Goal: Understand process/instructions: Learn how to perform a task or action

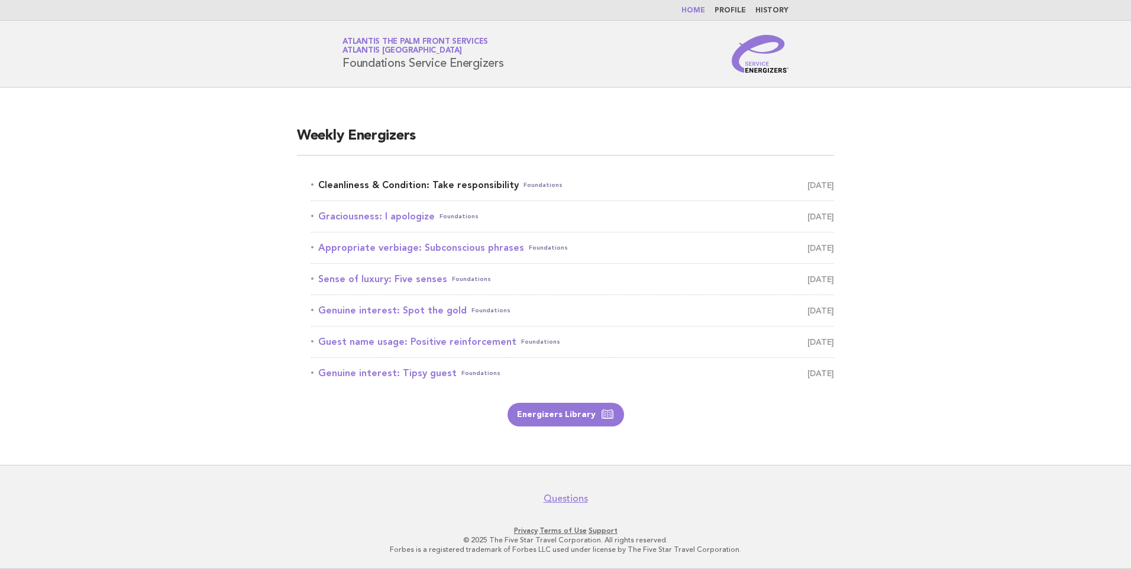
click at [466, 182] on link "Cleanliness & Condition: Take responsibility Foundations [DATE]" at bounding box center [572, 185] width 523 height 17
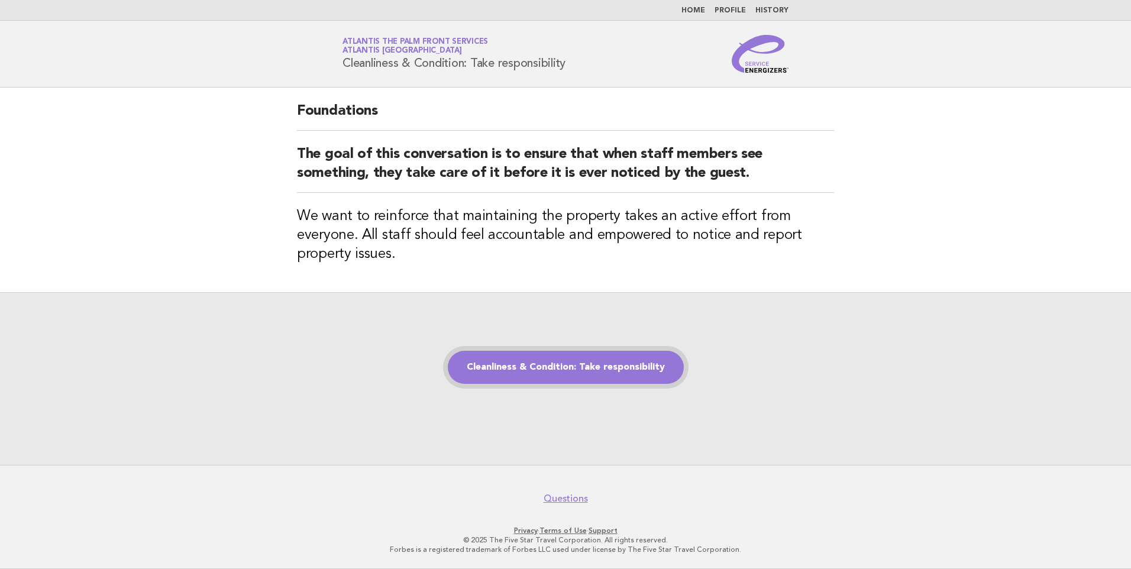
click at [533, 356] on link "Cleanliness & Condition: Take responsibility" at bounding box center [566, 367] width 236 height 33
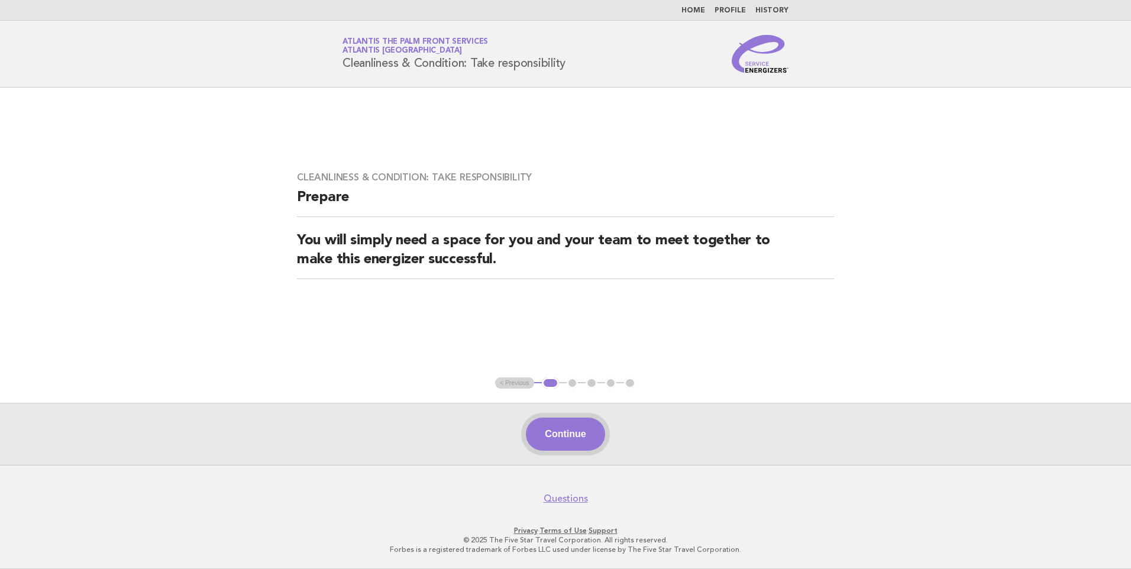
click at [559, 433] on button "Continue" at bounding box center [565, 434] width 79 height 33
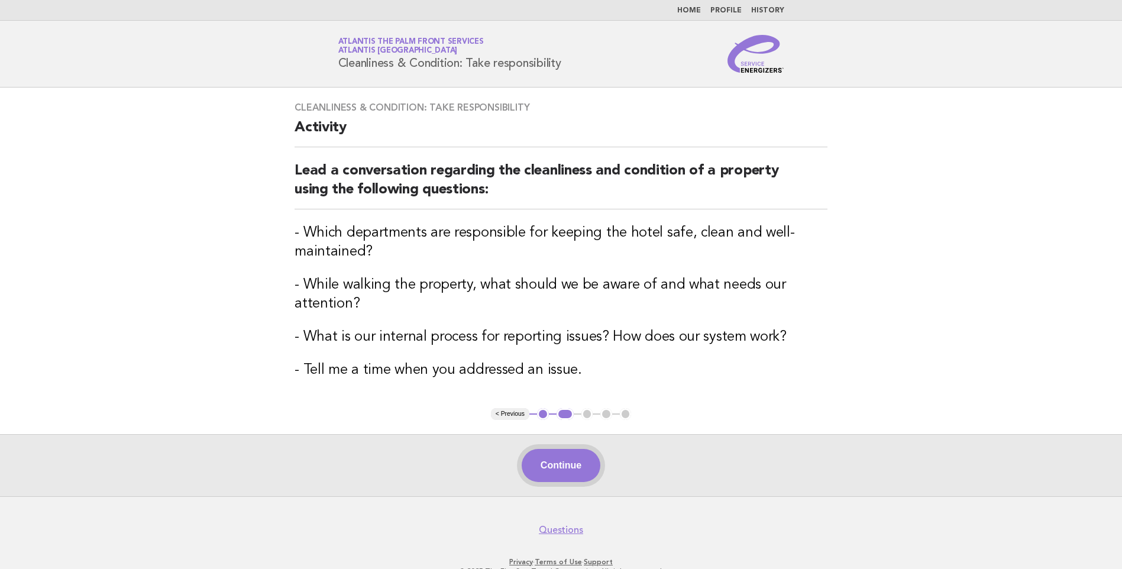
click at [561, 461] on button "Continue" at bounding box center [561, 465] width 79 height 33
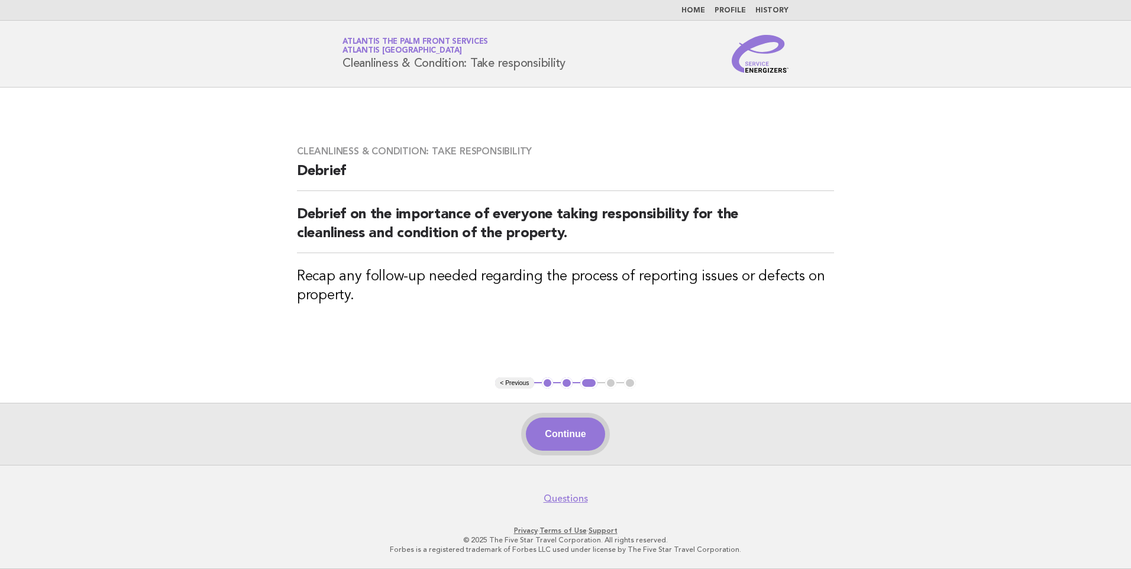
click at [566, 433] on button "Continue" at bounding box center [565, 434] width 79 height 33
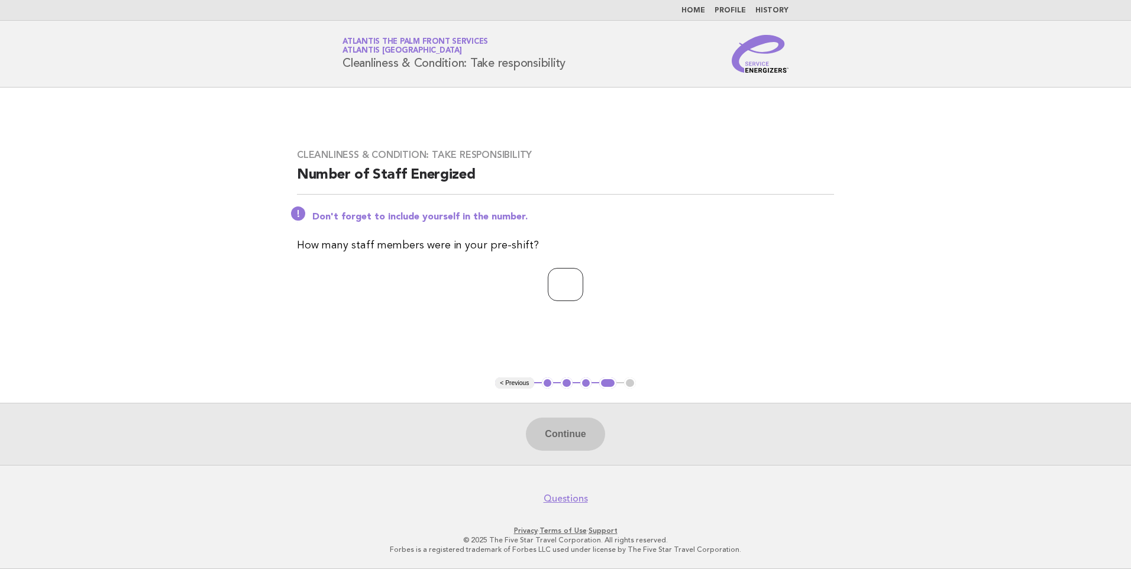
click at [553, 283] on input "number" at bounding box center [565, 284] width 35 height 33
type input "*"
click at [579, 445] on button "Continue" at bounding box center [565, 434] width 79 height 33
